Goal: Check status: Check status

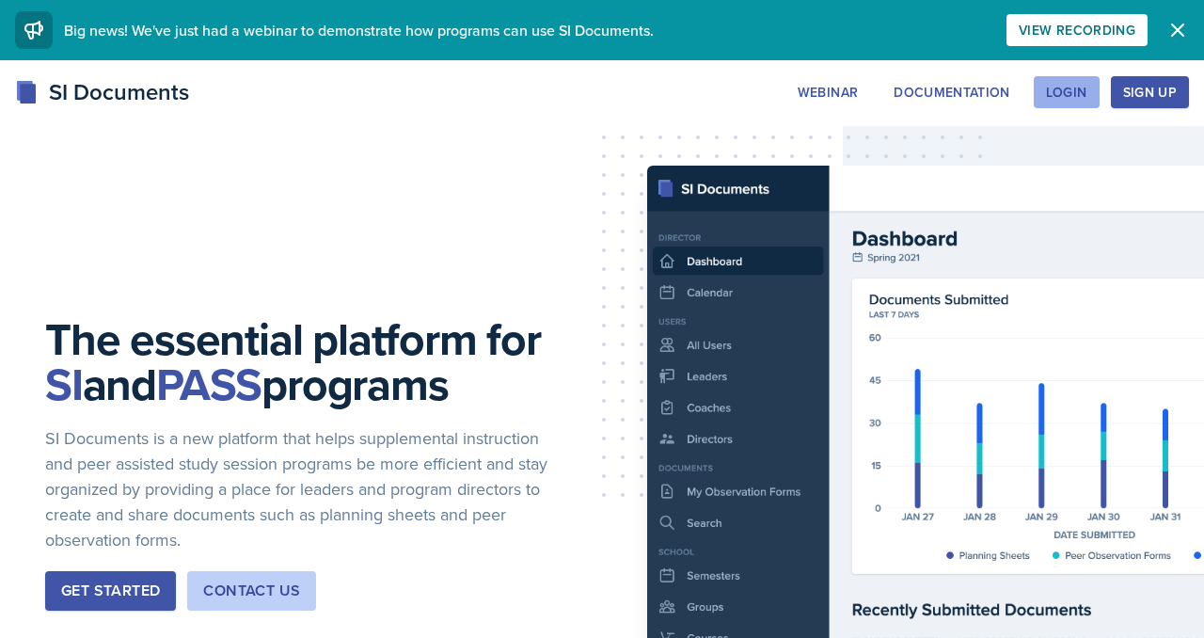
click at [1034, 100] on button "Login" at bounding box center [1067, 92] width 66 height 32
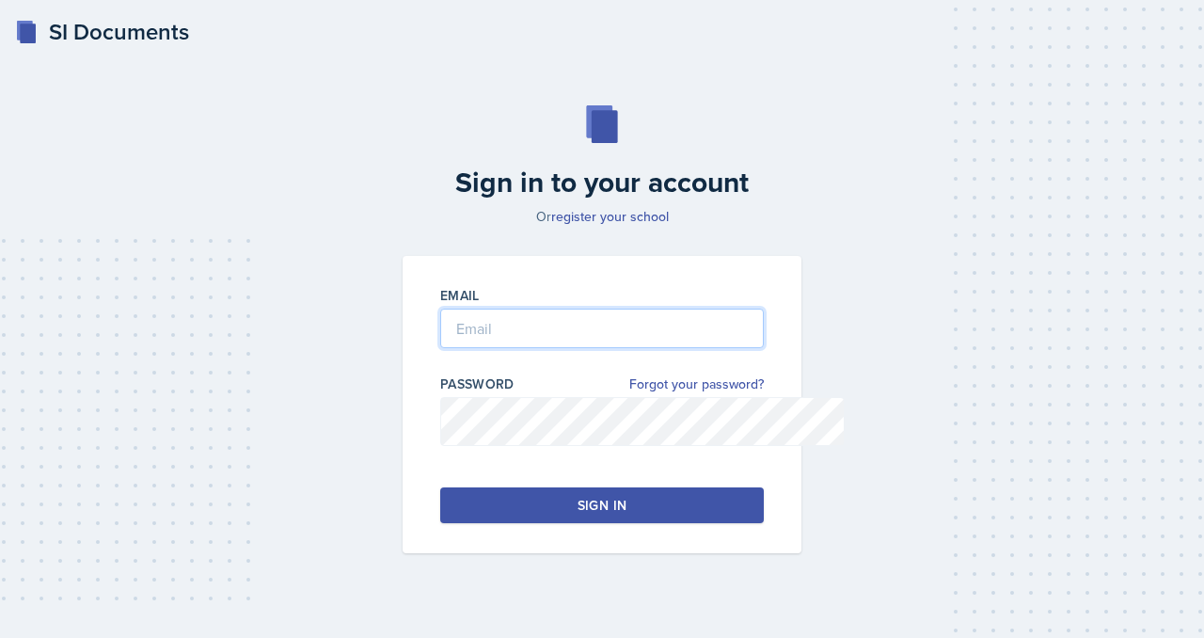
type input "[EMAIL_ADDRESS][DOMAIN_NAME]"
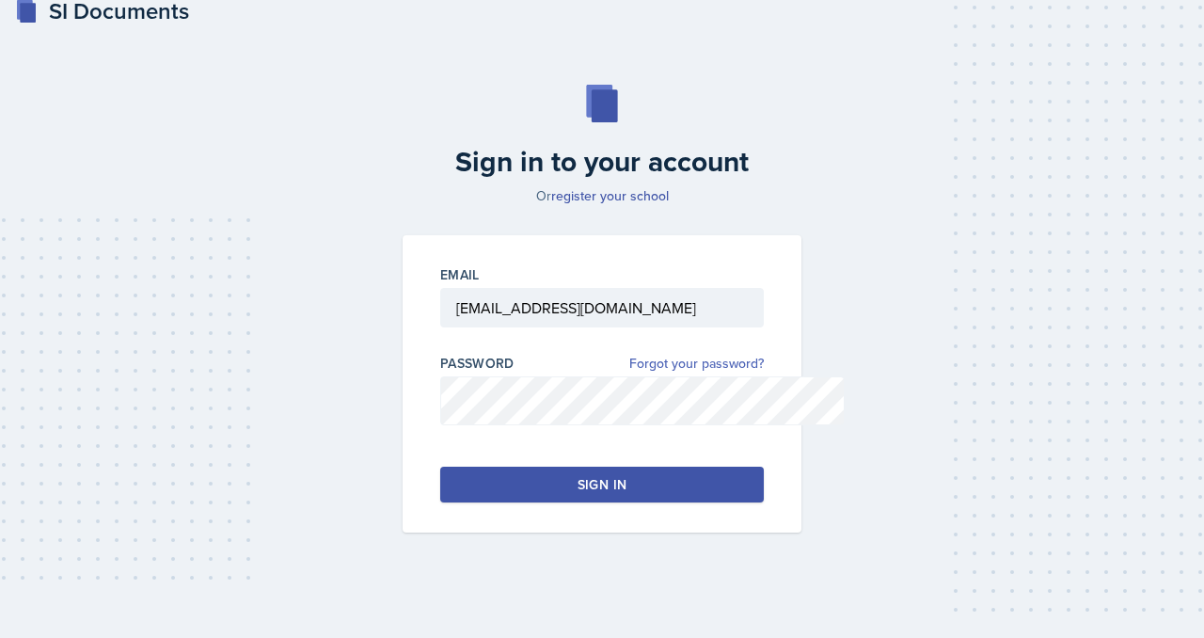
scroll to position [157, 0]
click at [594, 475] on div "Sign in" at bounding box center [602, 484] width 49 height 19
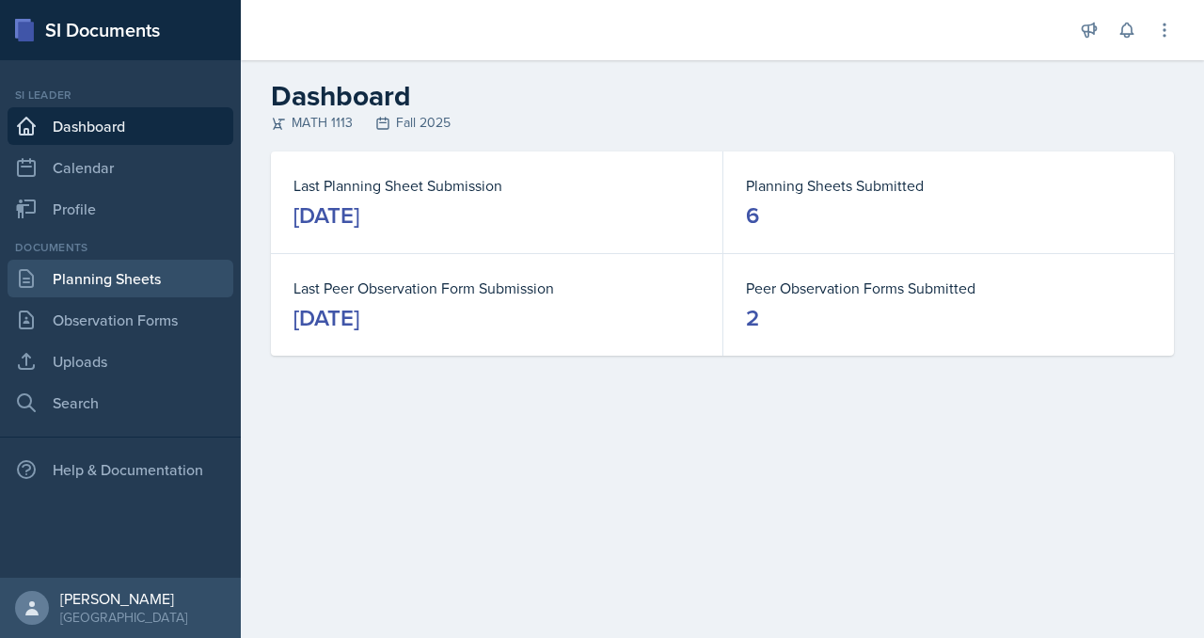
click at [154, 297] on link "Planning Sheets" at bounding box center [121, 279] width 226 height 38
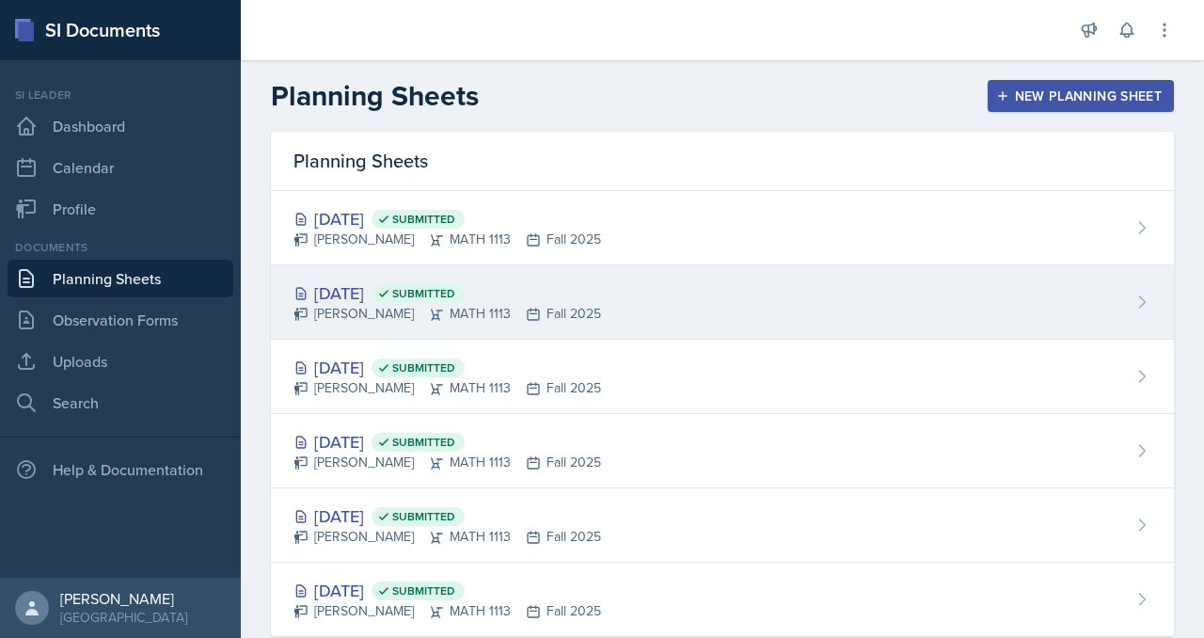
click at [808, 340] on div "[DATE] Submitted [PERSON_NAME] MATH 1113 Fall 2025" at bounding box center [722, 302] width 903 height 74
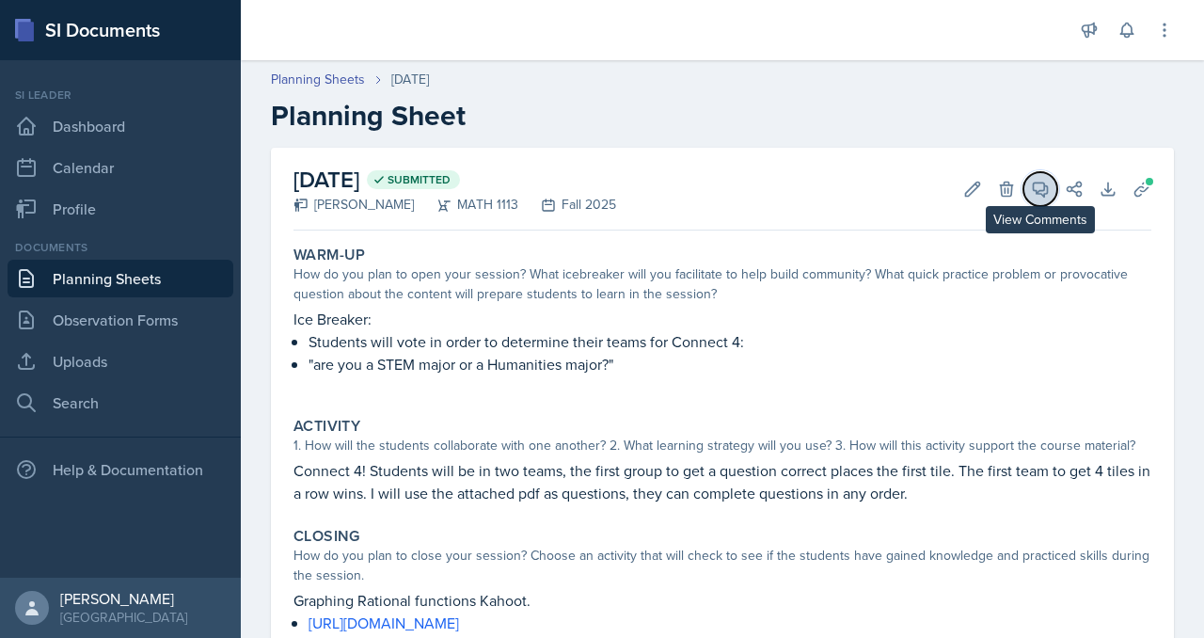
click at [1031, 198] on icon at bounding box center [1040, 189] width 19 height 19
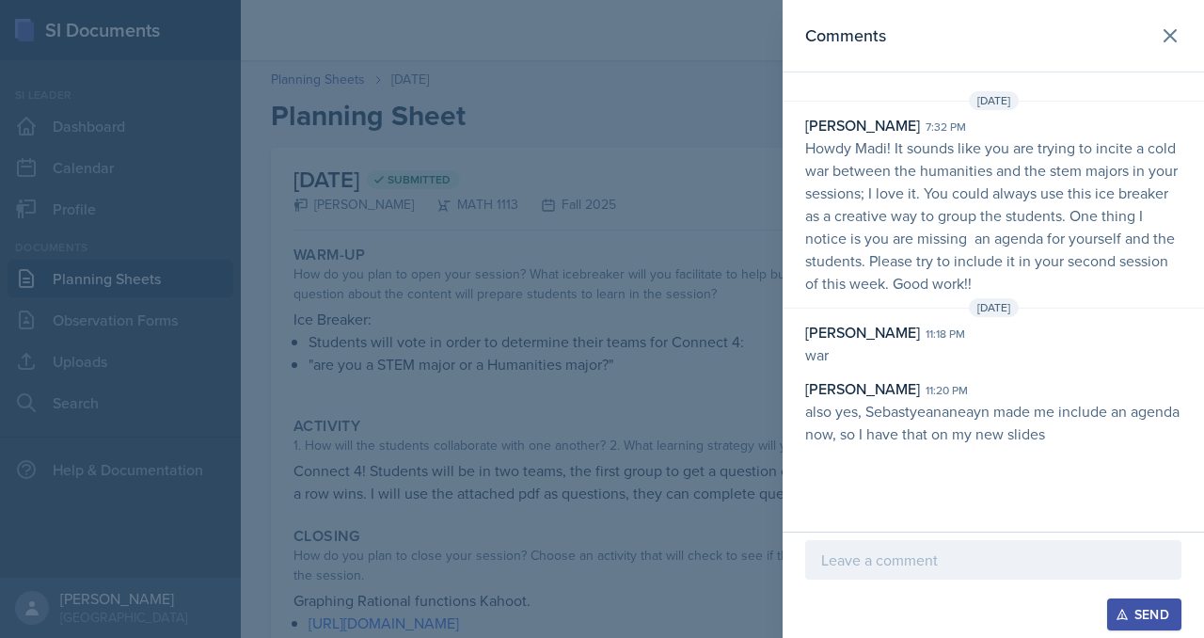
scroll to position [58, 0]
click at [582, 435] on div at bounding box center [602, 319] width 1204 height 638
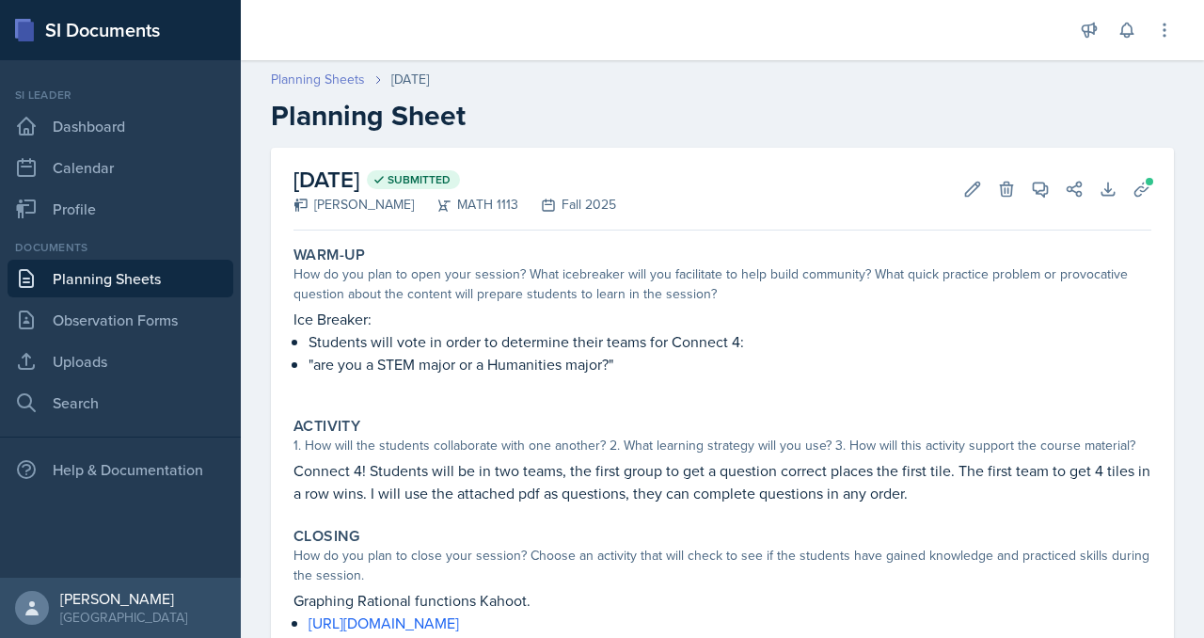
click at [365, 89] on link "Planning Sheets" at bounding box center [318, 80] width 94 height 20
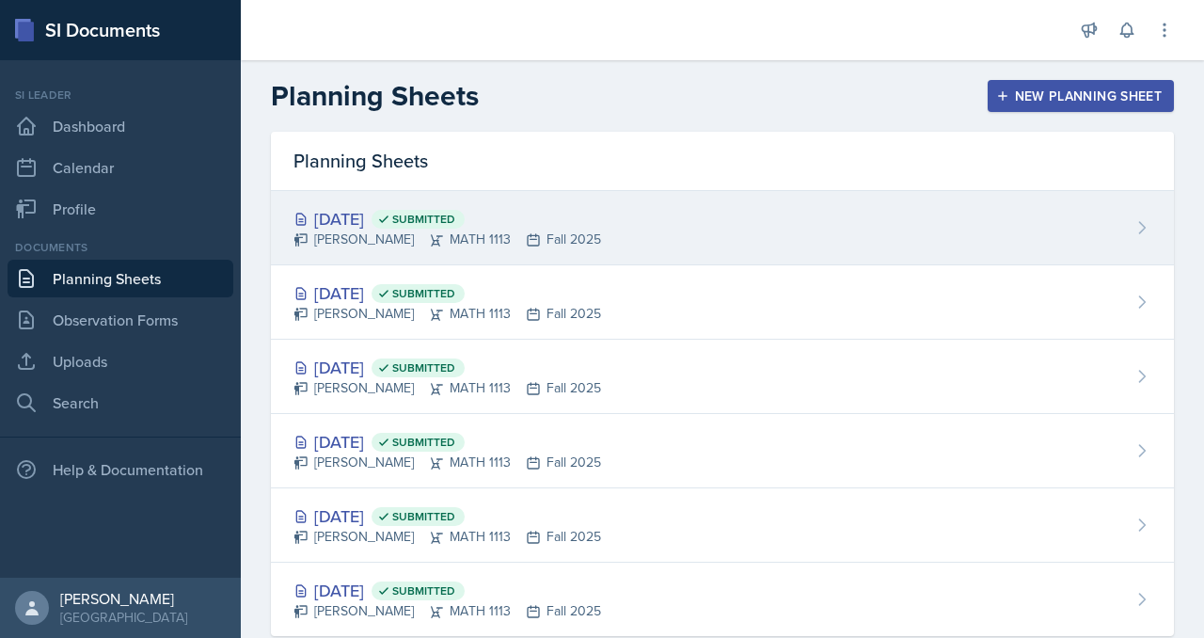
click at [480, 231] on div "[DATE] Submitted" at bounding box center [447, 218] width 308 height 25
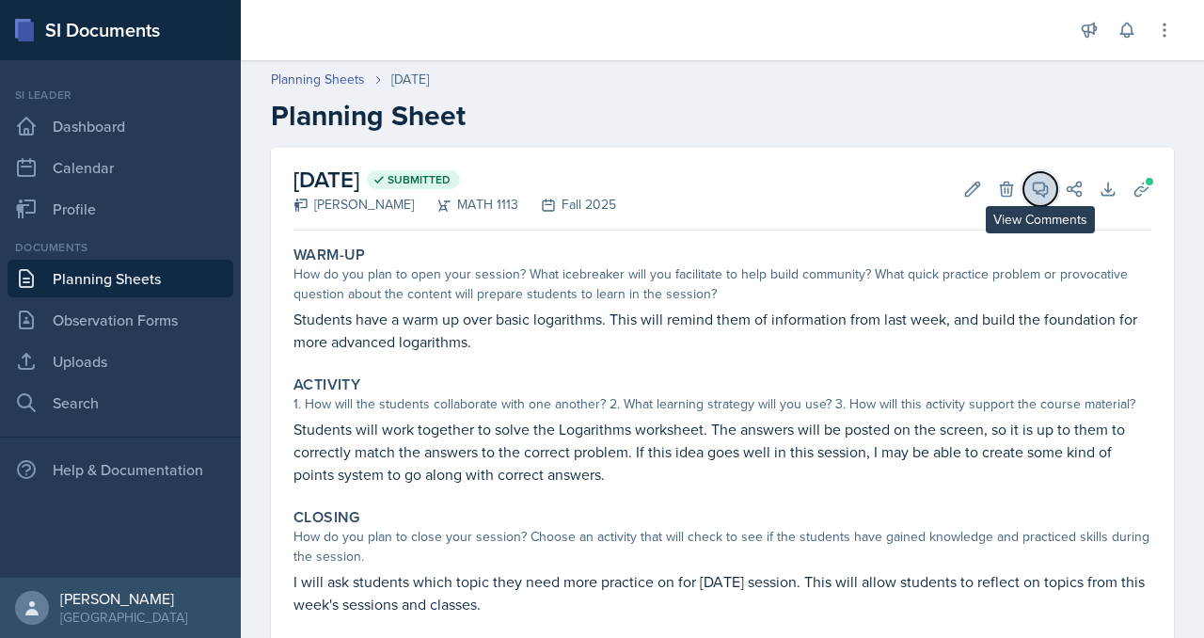
click at [1042, 187] on span at bounding box center [1046, 182] width 9 height 9
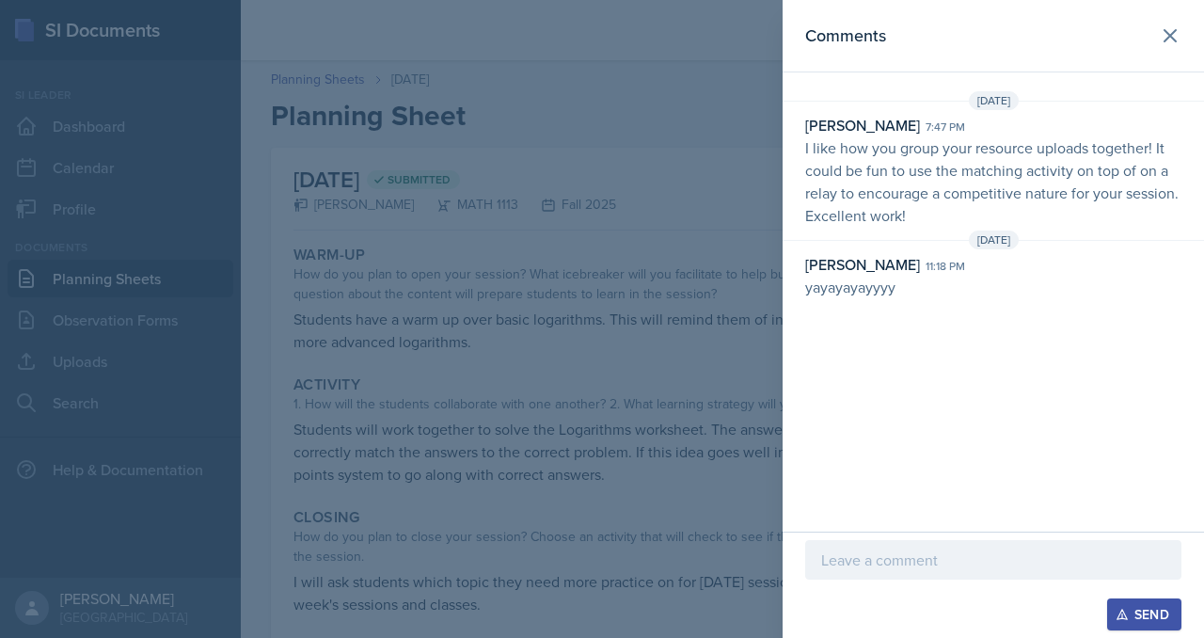
click at [535, 408] on div at bounding box center [602, 319] width 1204 height 638
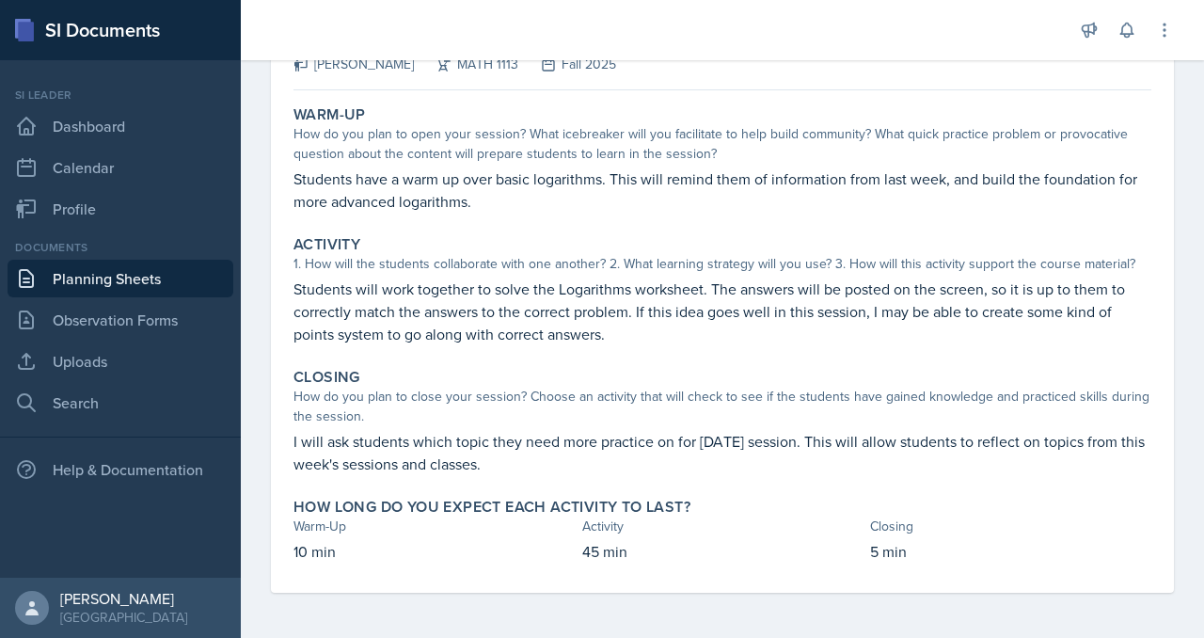
scroll to position [347, 0]
